Goal: Task Accomplishment & Management: Manage account settings

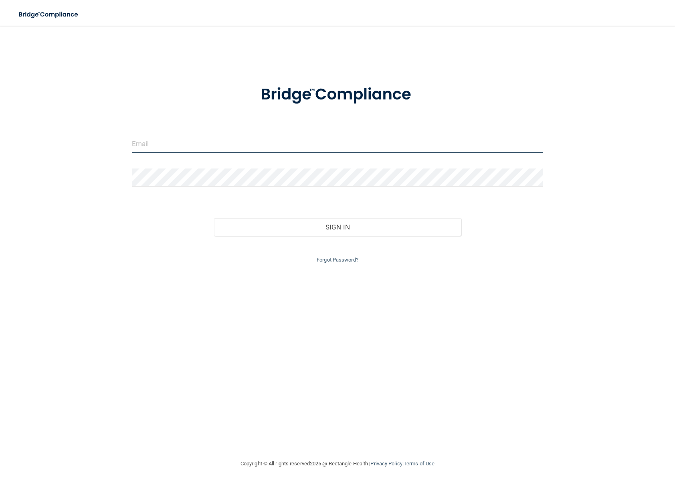
click at [196, 145] on input "email" at bounding box center [338, 144] width 412 height 18
type input "[EMAIL_ADDRESS][DOMAIN_NAME]"
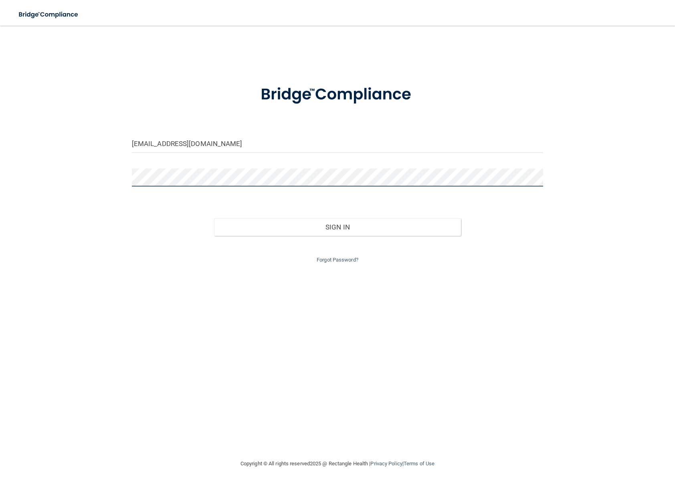
click at [214, 218] on button "Sign In" at bounding box center [337, 227] width 247 height 18
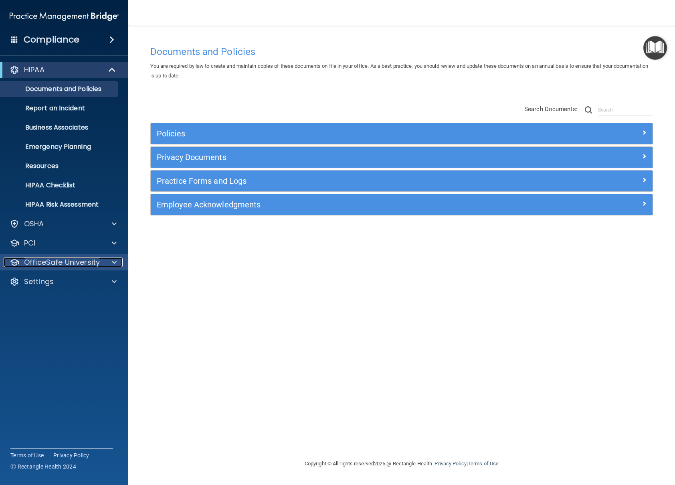
click at [55, 264] on p "OfficeSafe University" at bounding box center [62, 262] width 76 height 10
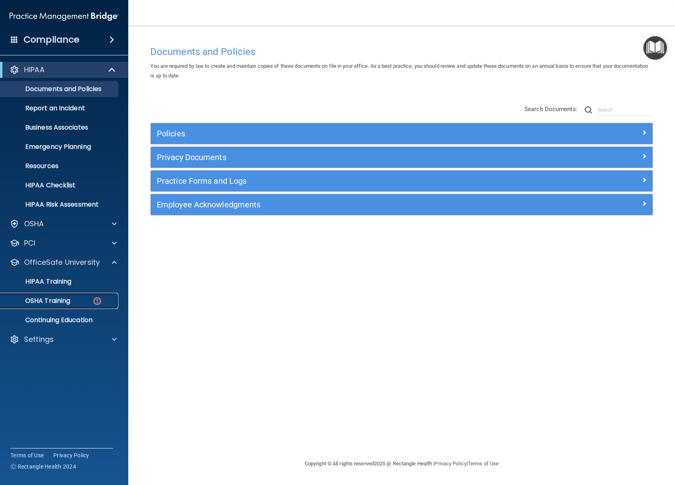
click at [57, 301] on p "OSHA Training" at bounding box center [37, 301] width 65 height 8
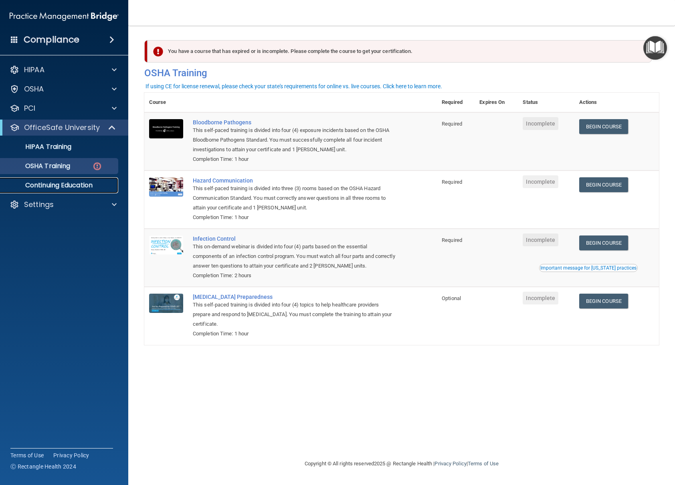
click at [34, 184] on p "Continuing Education" at bounding box center [59, 185] width 109 height 8
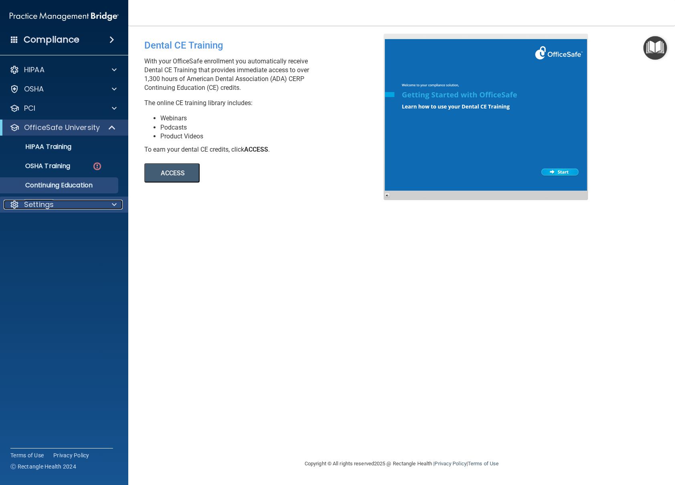
click at [50, 201] on p "Settings" at bounding box center [39, 205] width 30 height 10
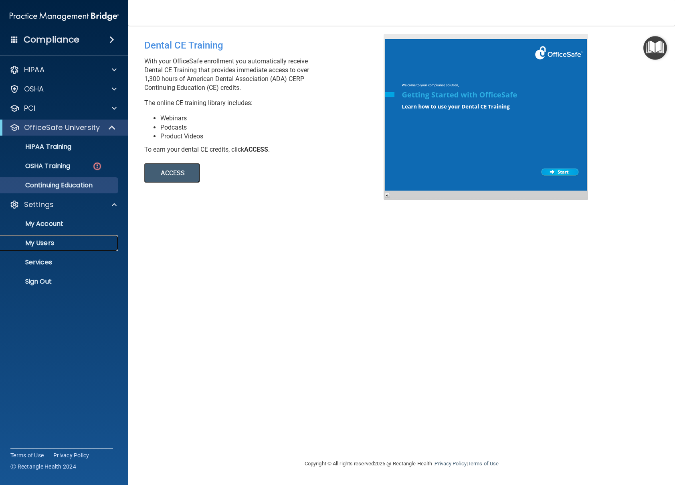
click at [46, 239] on p "My Users" at bounding box center [59, 243] width 109 height 8
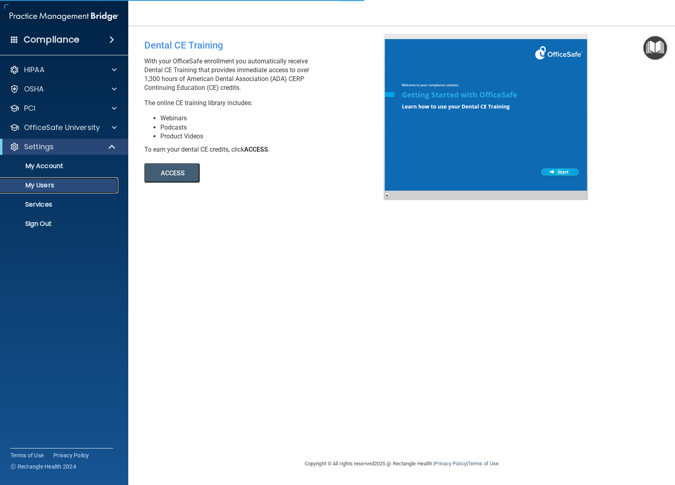
select select "20"
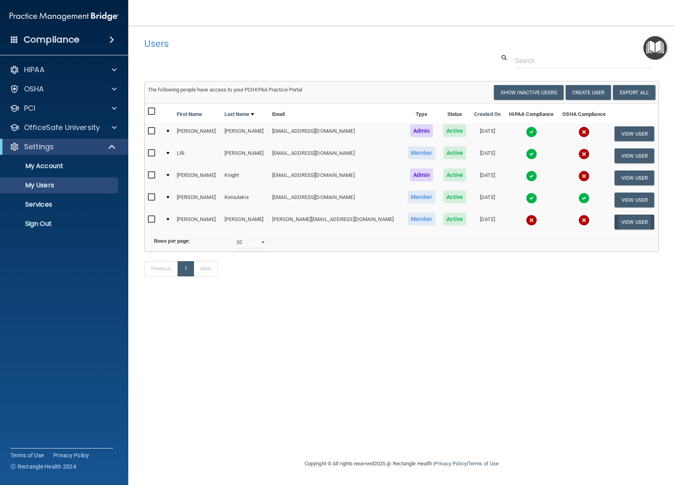
click at [630, 219] on button "View User" at bounding box center [634, 221] width 40 height 15
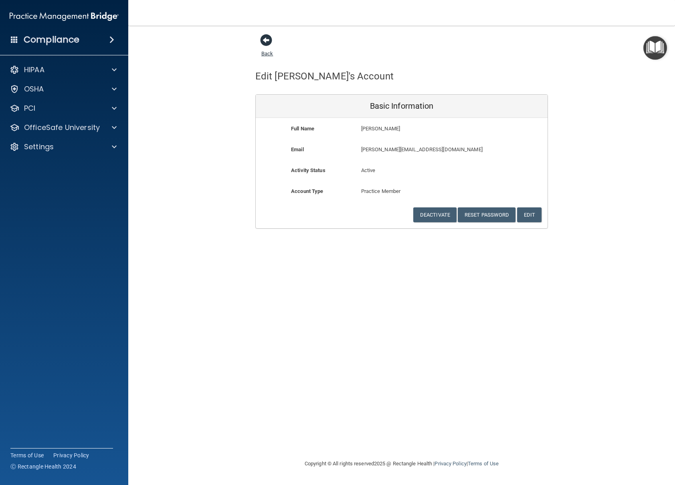
click at [269, 41] on span at bounding box center [266, 40] width 12 height 12
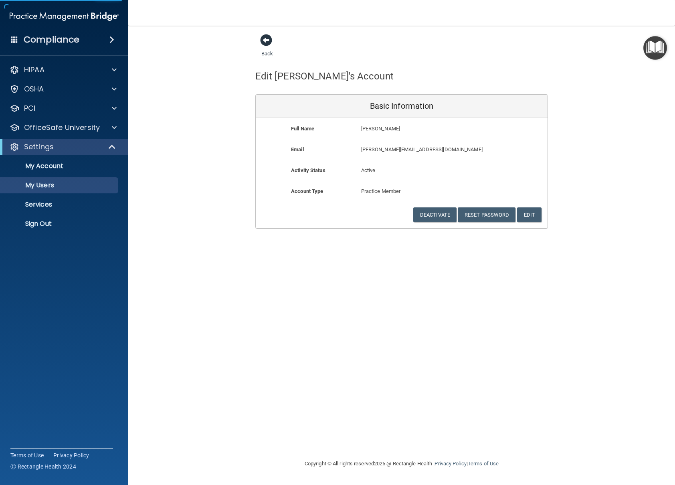
select select "20"
